Goal: Information Seeking & Learning: Learn about a topic

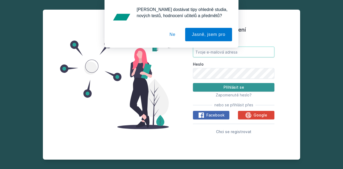
type input "[EMAIL_ADDRESS][DOMAIN_NAME]"
click at [222, 86] on button "Přihlásit se" at bounding box center [234, 87] width 82 height 9
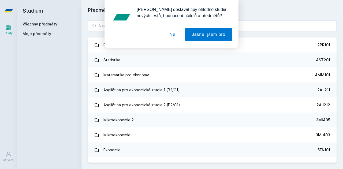
click at [169, 31] on button "Ne" at bounding box center [172, 34] width 19 height 13
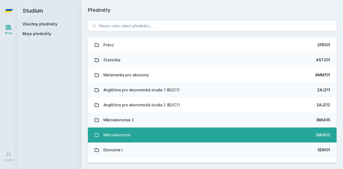
click at [115, 133] on div "Mikroekonomie" at bounding box center [117, 135] width 27 height 11
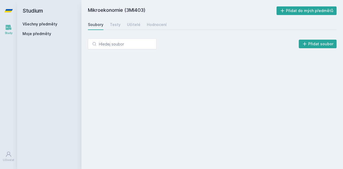
click at [115, 133] on div "Mikroekonomie (3MI403) Přidat do mých předmětů [GEOGRAPHIC_DATA] Testy Učitelé …" at bounding box center [212, 84] width 249 height 156
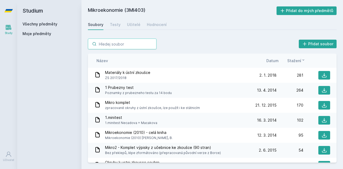
click at [138, 44] on input "search" at bounding box center [122, 44] width 69 height 11
click at [97, 24] on div "Soubory" at bounding box center [96, 24] width 16 height 5
click at [36, 23] on link "Všechny předměty" at bounding box center [40, 24] width 35 height 5
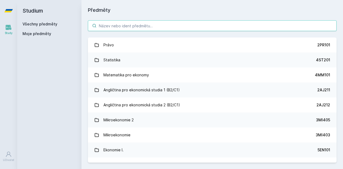
click at [114, 29] on input "search" at bounding box center [212, 25] width 249 height 11
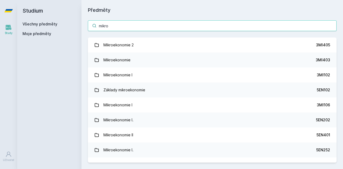
click at [332, 27] on input "mikro" at bounding box center [212, 25] width 249 height 11
type input "mikro"
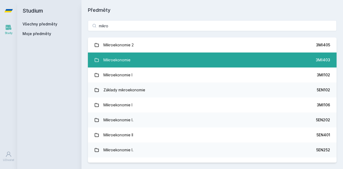
click at [203, 57] on link "Mikroekonomie 3MI403" at bounding box center [212, 60] width 249 height 15
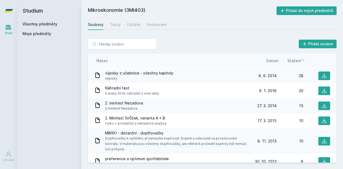
scroll to position [160, 0]
